Goal: Task Accomplishment & Management: Use online tool/utility

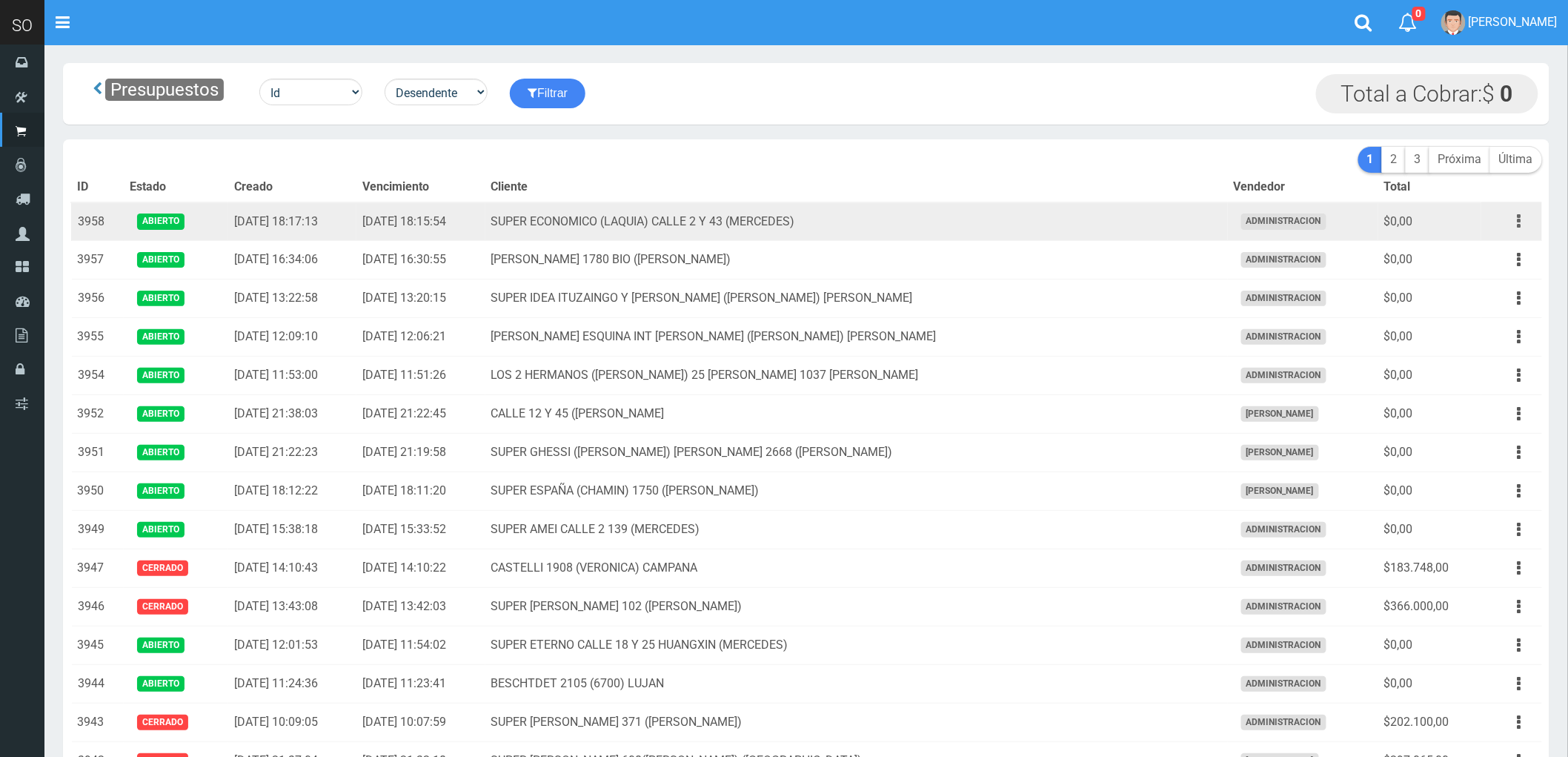
click at [1512, 226] on button "button" at bounding box center [1520, 221] width 33 height 26
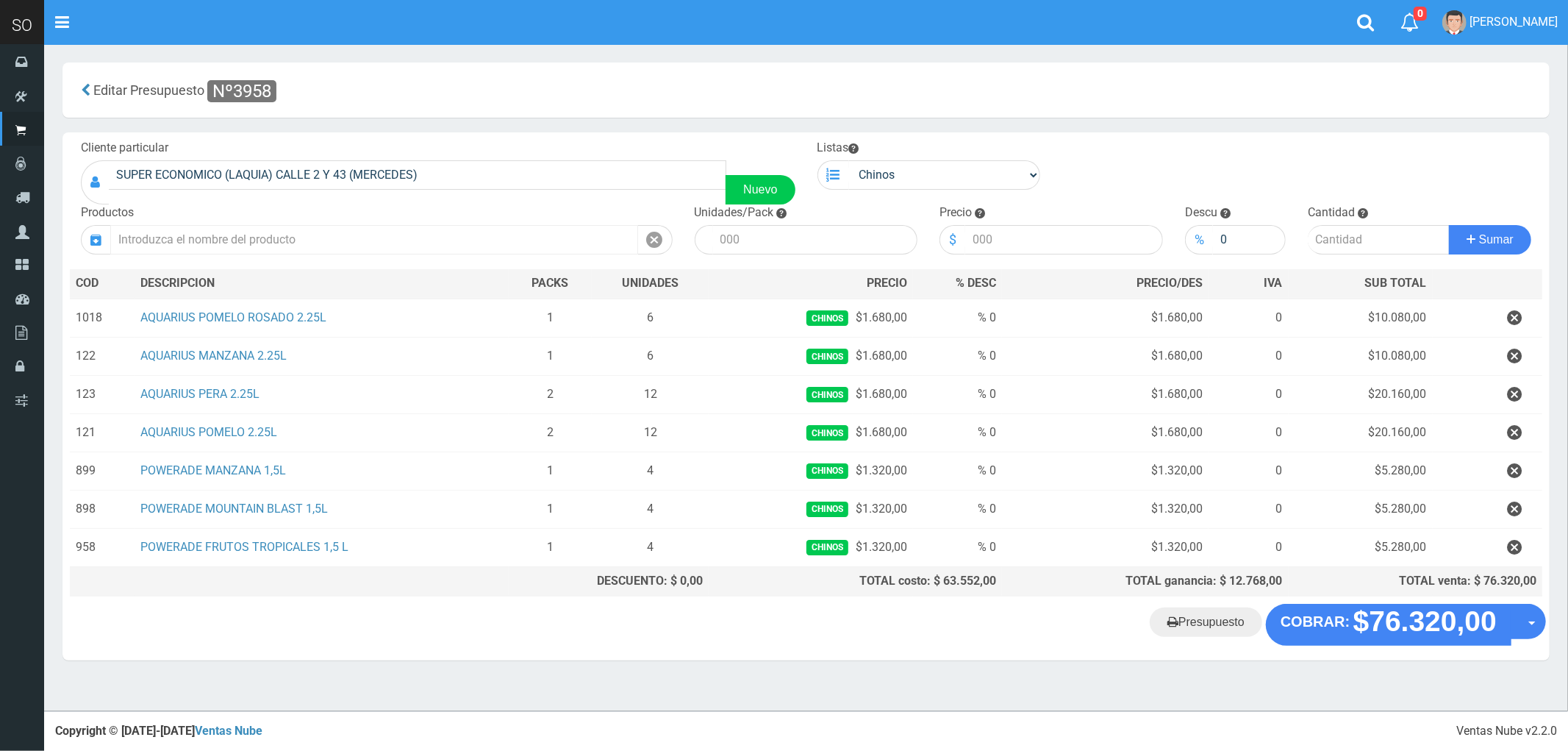
click at [217, 245] on input "text" at bounding box center [374, 240] width 528 height 30
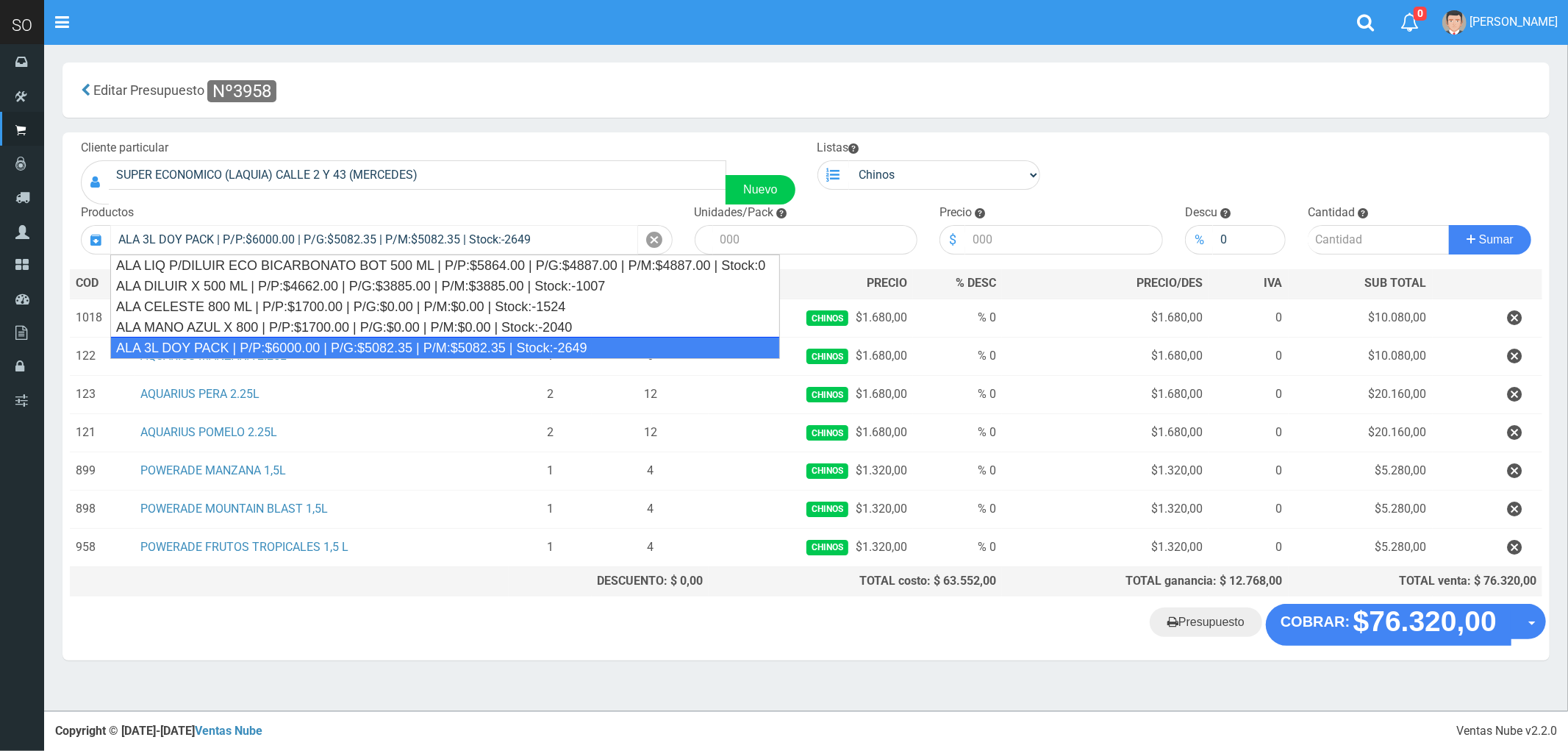
type input "ALA 3L DOY PACK | P/P:$6000.00 | P/G:$5082.35 | P/M:$5082.35 | Stock:-2649"
type input "4"
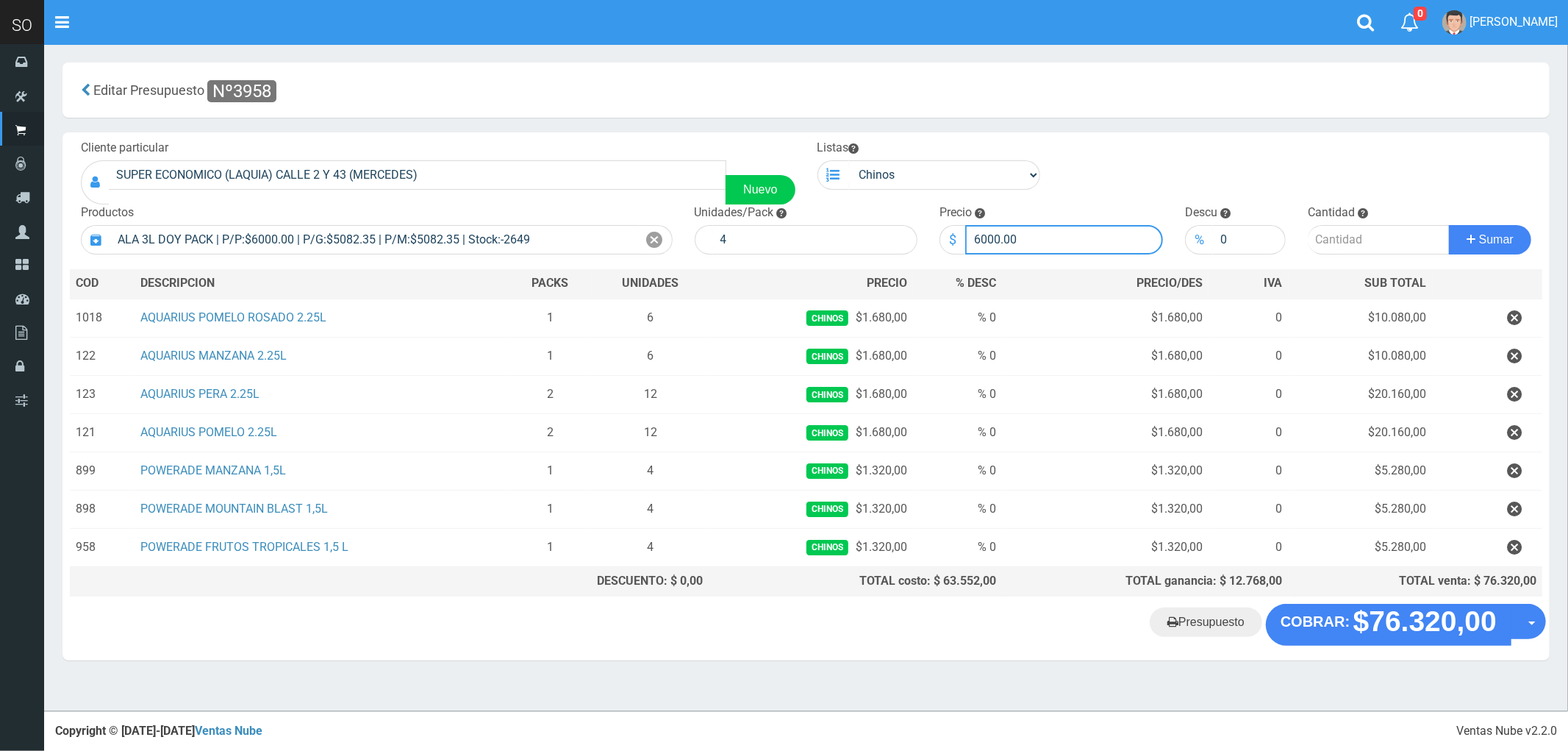
drag, startPoint x: 1035, startPoint y: 237, endPoint x: 946, endPoint y: 245, distance: 89.4
click at [946, 245] on div "$ 6000.00" at bounding box center [1051, 240] width 224 height 30
type input "6700"
click at [1335, 250] on input "number" at bounding box center [1378, 240] width 142 height 30
type input "3"
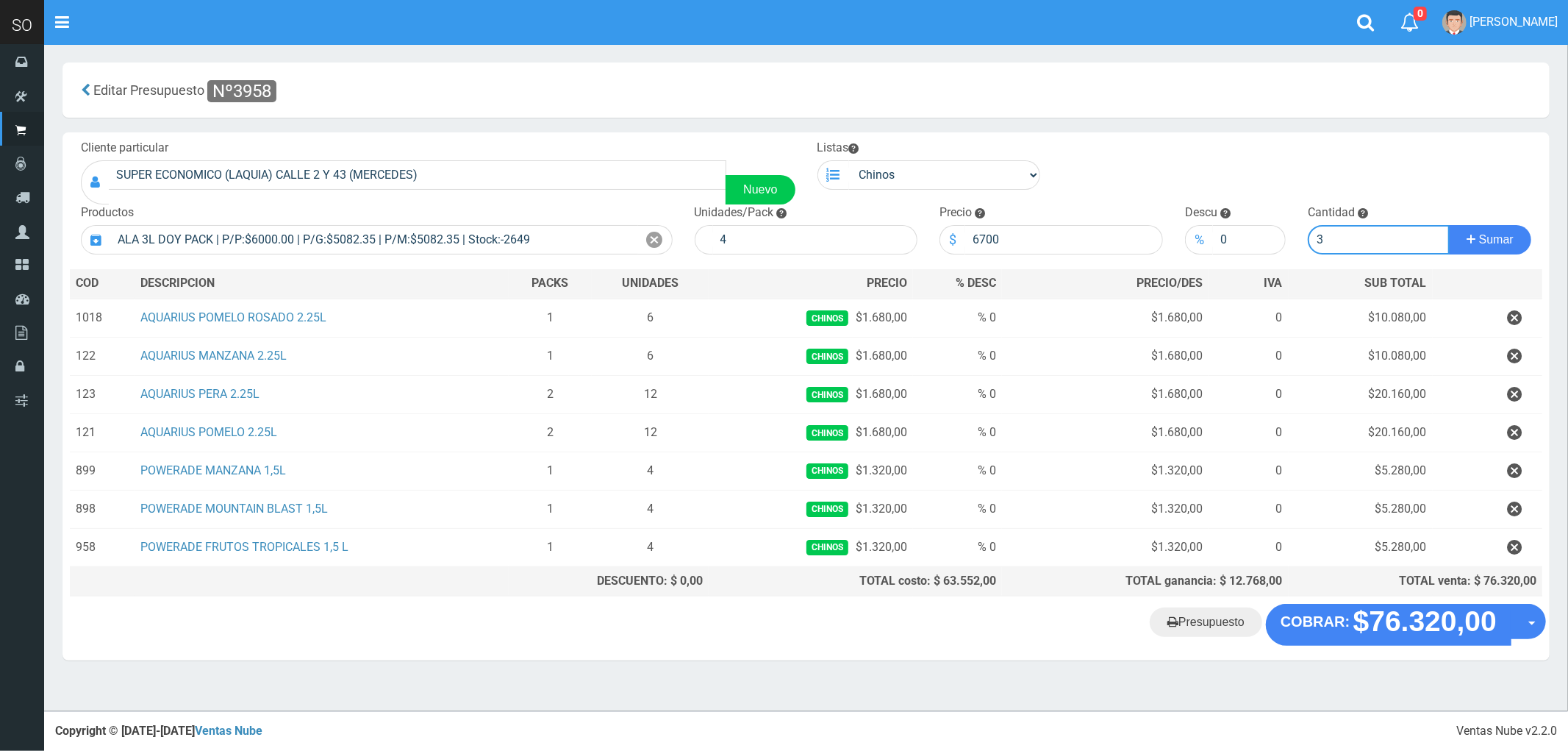
click at [1448, 225] on button "Sumar" at bounding box center [1490, 240] width 83 height 30
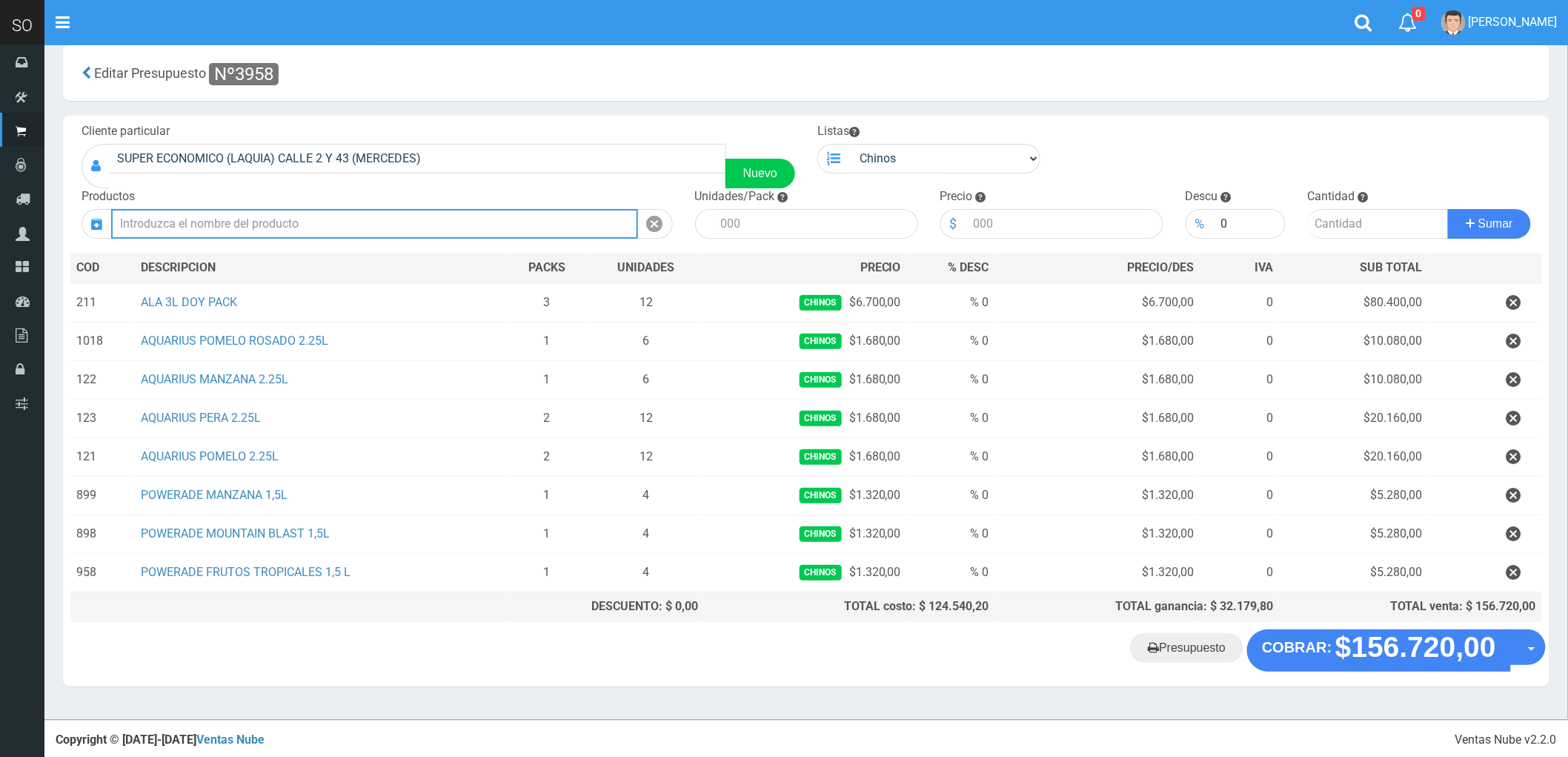
scroll to position [23, 0]
